Goal: Transaction & Acquisition: Purchase product/service

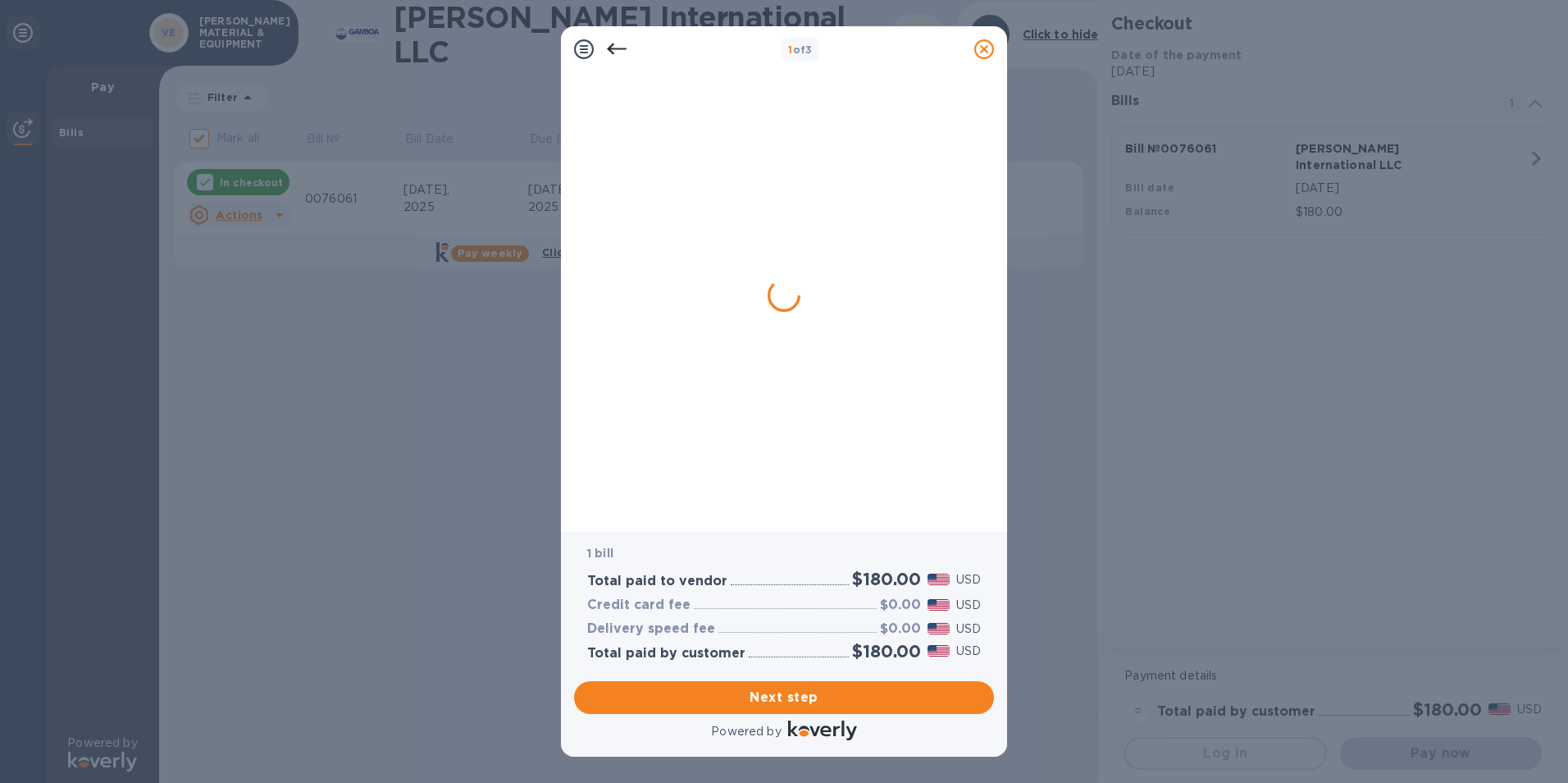
checkbox input "false"
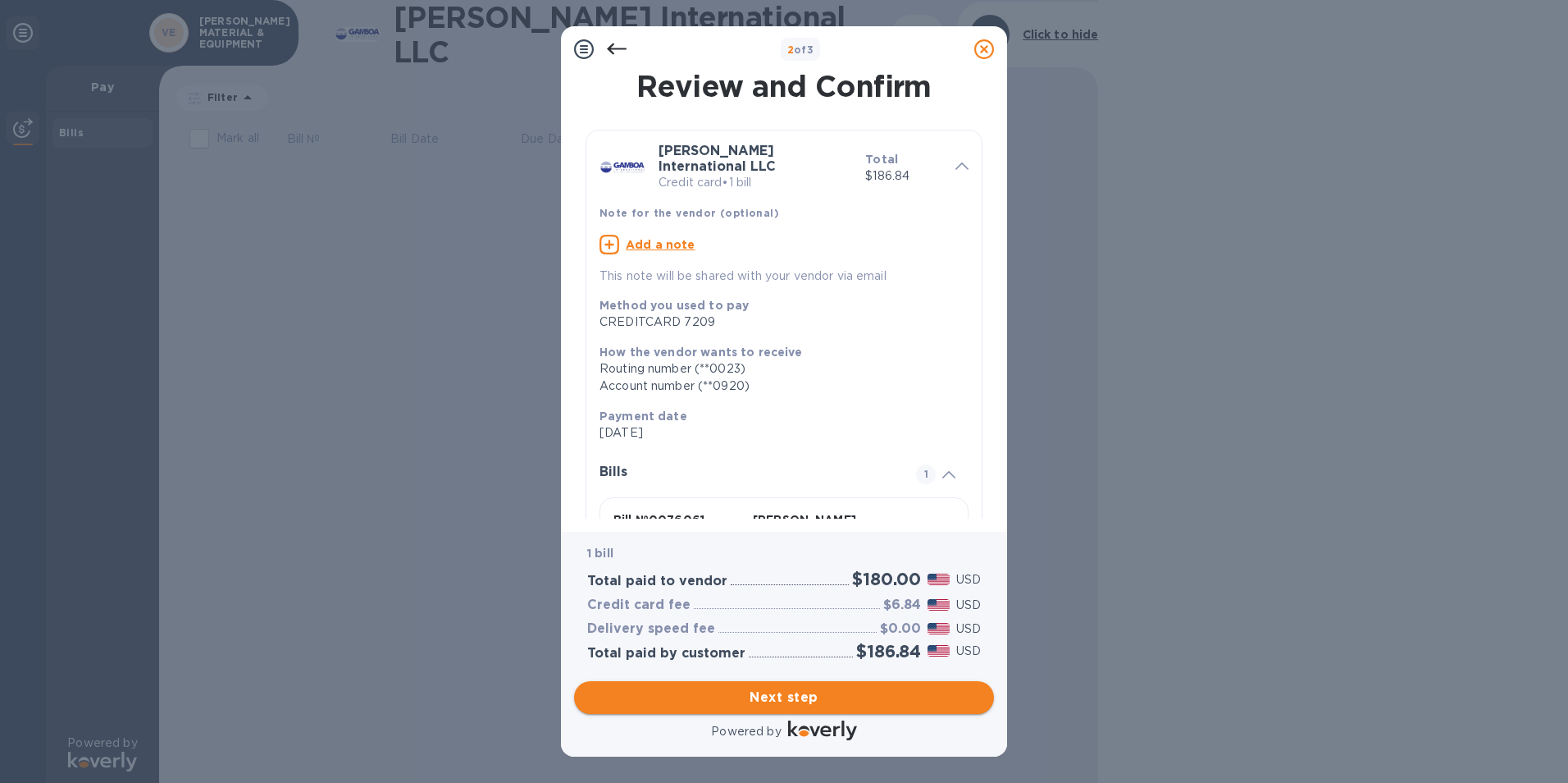
click at [799, 696] on span "Next step" at bounding box center [784, 697] width 394 height 19
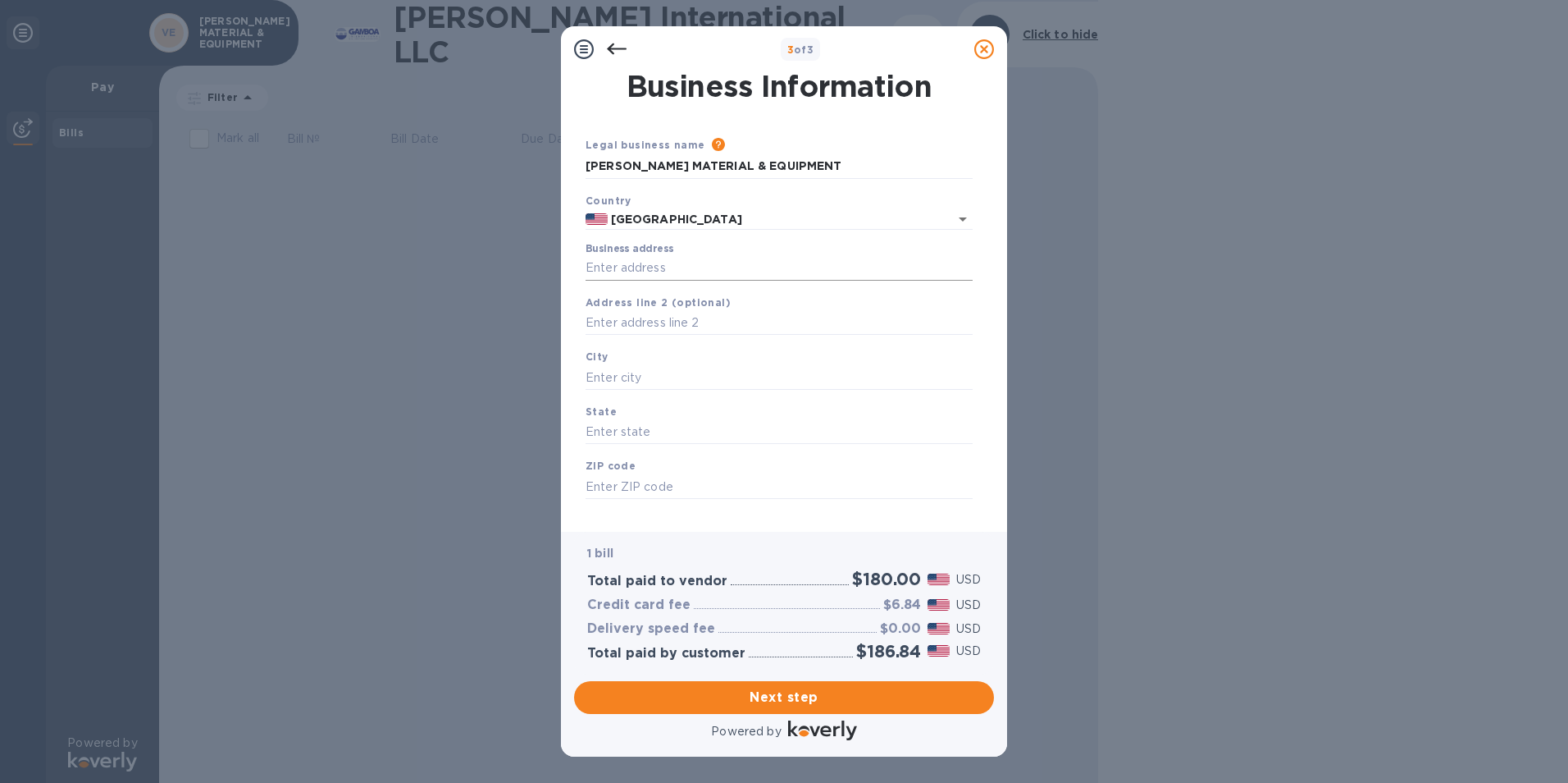
click at [591, 260] on input "Business address" at bounding box center [778, 268] width 387 height 25
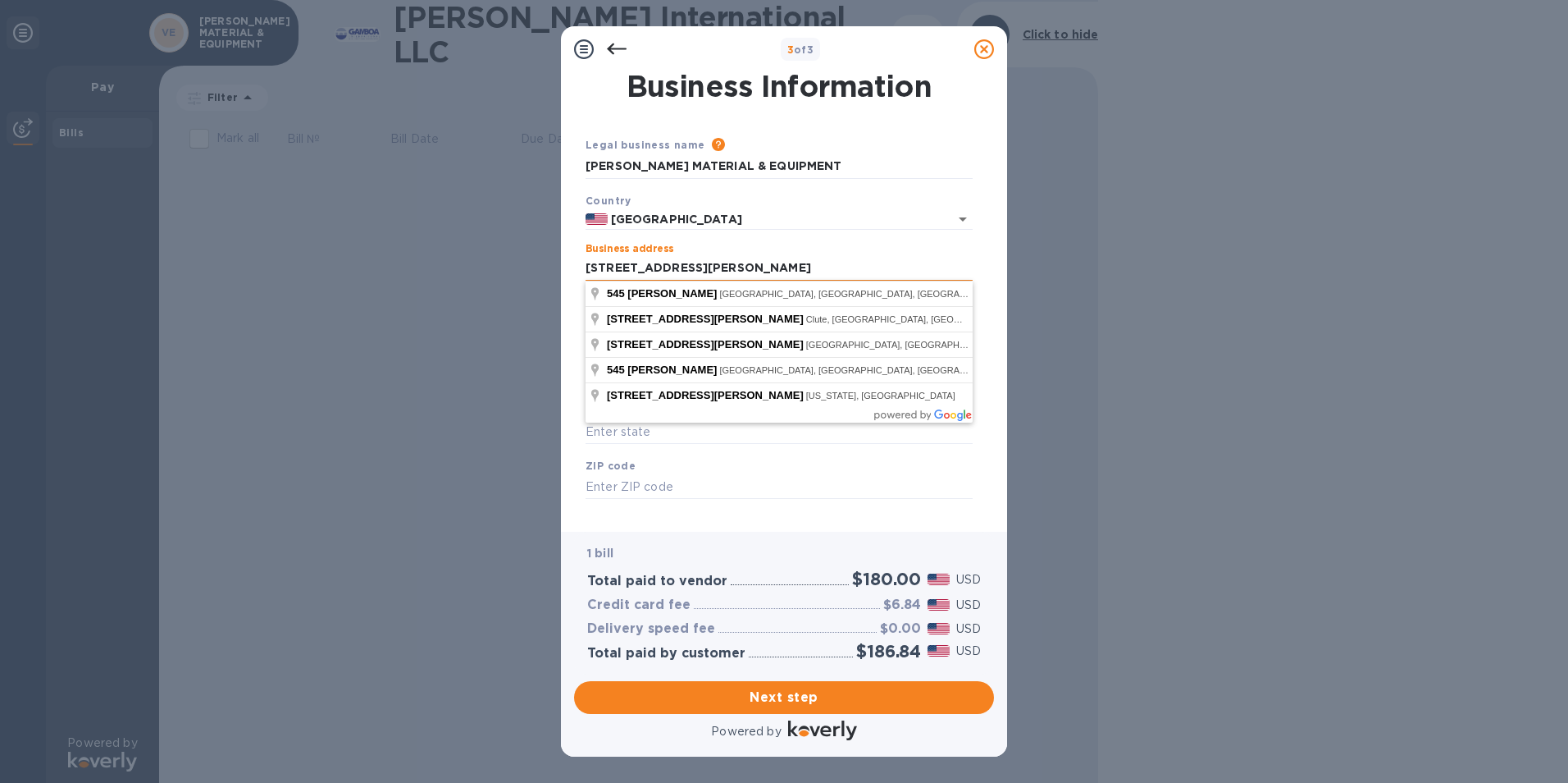
type input "[STREET_ADDRESS][PERSON_NAME]"
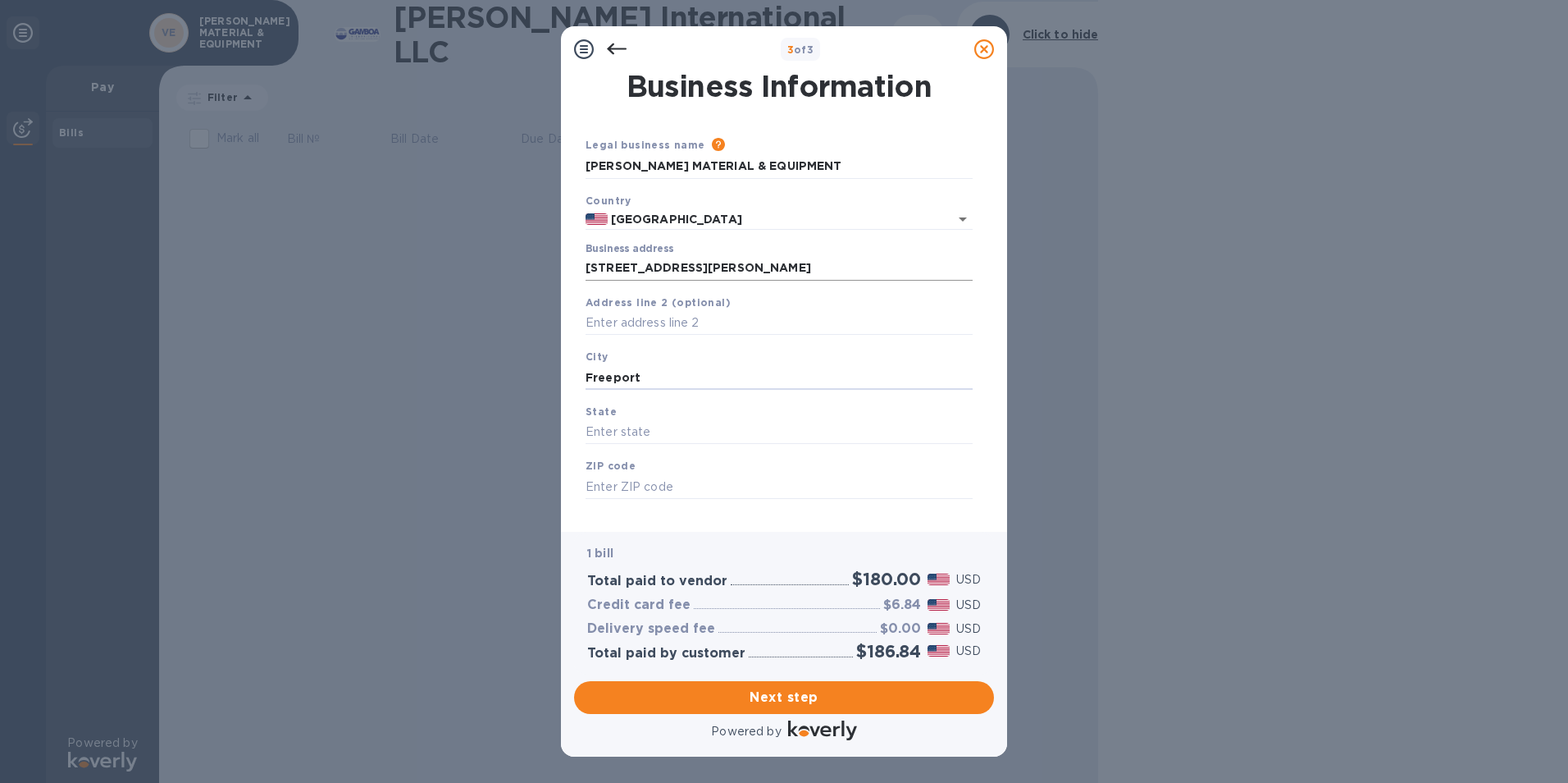
type input "Freeport"
type input "[GEOGRAPHIC_DATA]"
type input "77541"
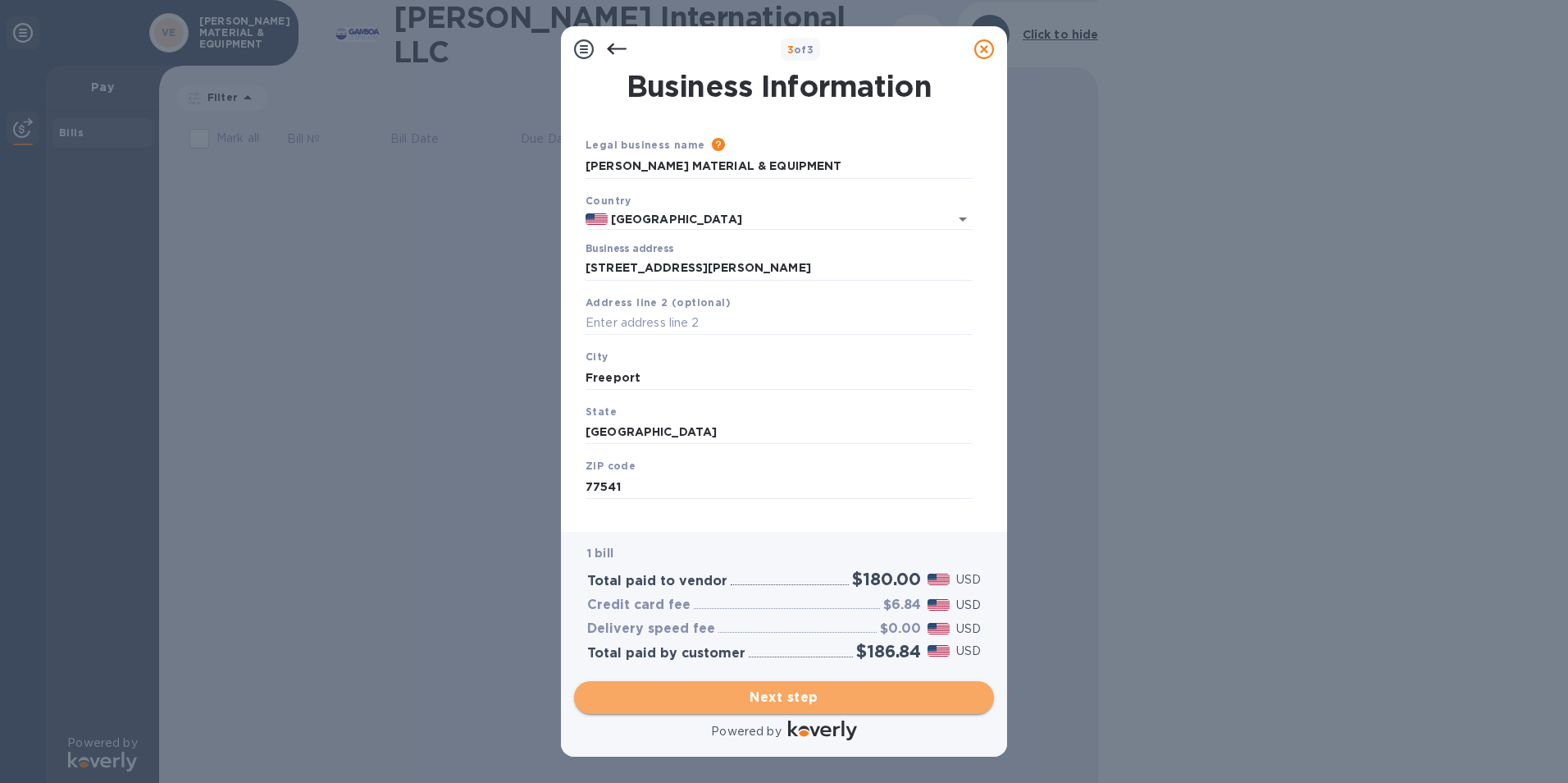
click at [777, 697] on span "Next step" at bounding box center [784, 697] width 394 height 19
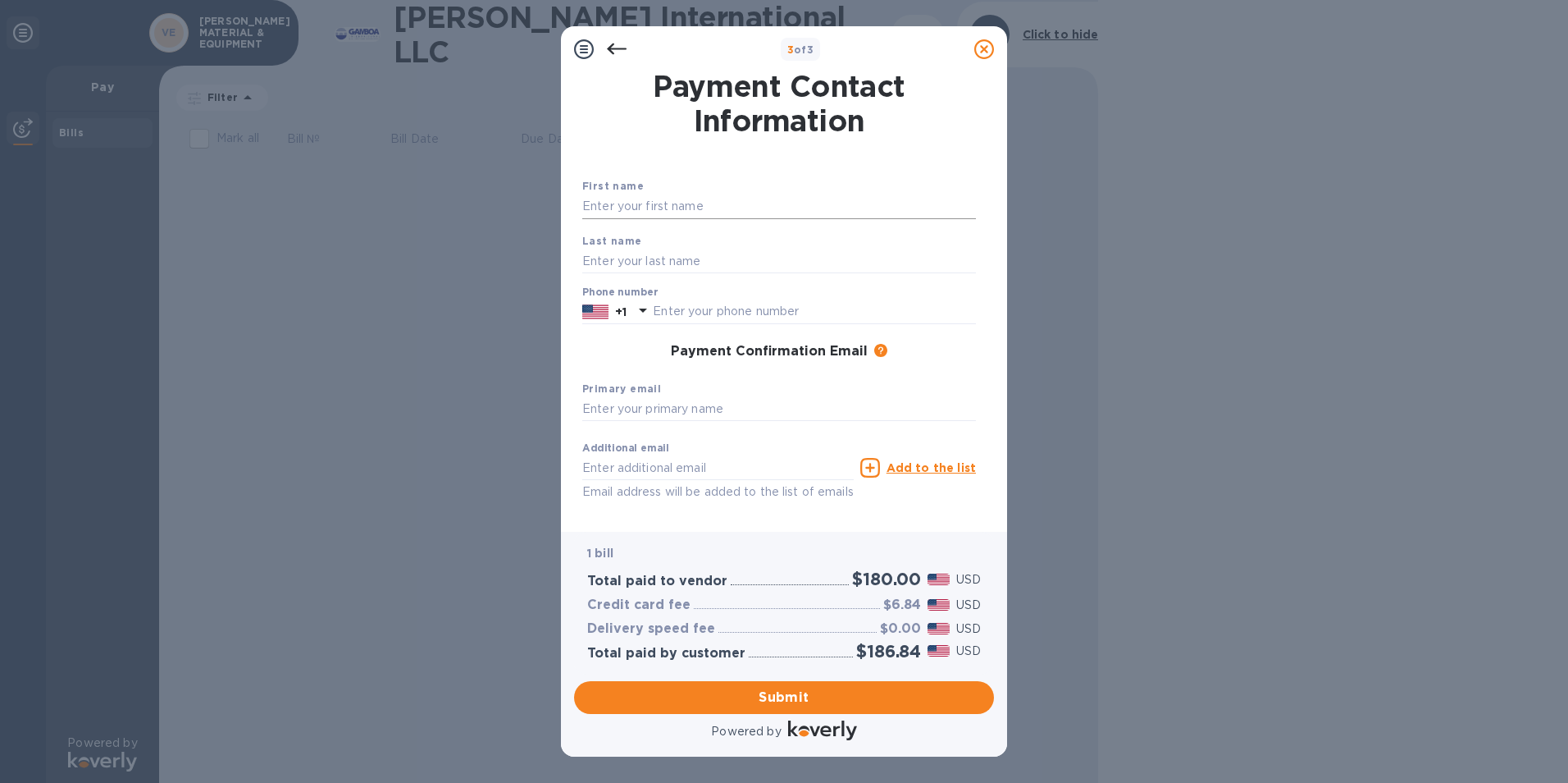
click at [685, 205] on input "text" at bounding box center [779, 207] width 394 height 25
type input "[PERSON_NAME]"
type input "9792333366"
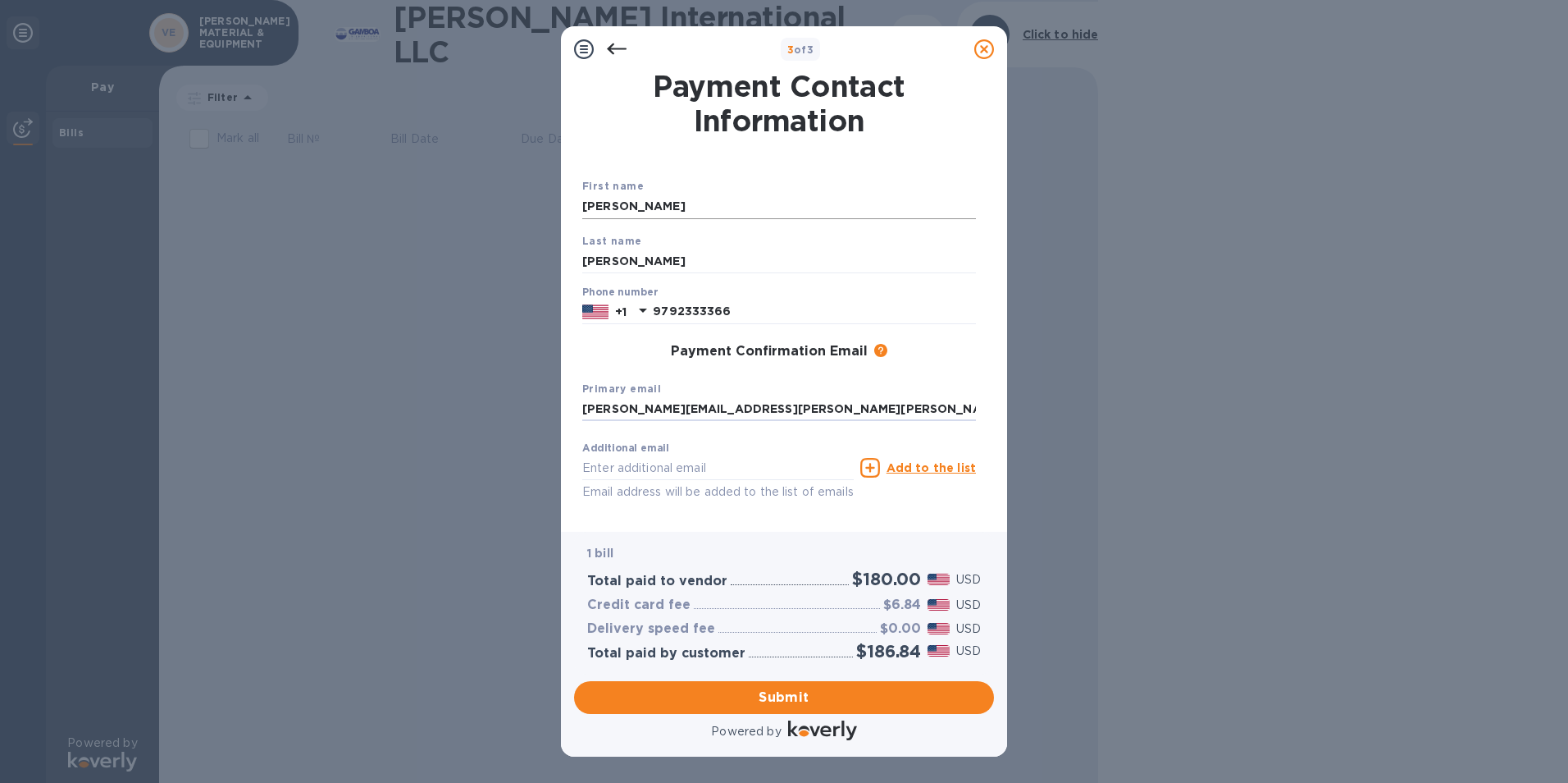
type input "[PERSON_NAME][EMAIL_ADDRESS][PERSON_NAME][PERSON_NAME][DOMAIN_NAME]"
click at [815, 695] on span "Submit" at bounding box center [784, 697] width 394 height 19
